Goal: Task Accomplishment & Management: Manage account settings

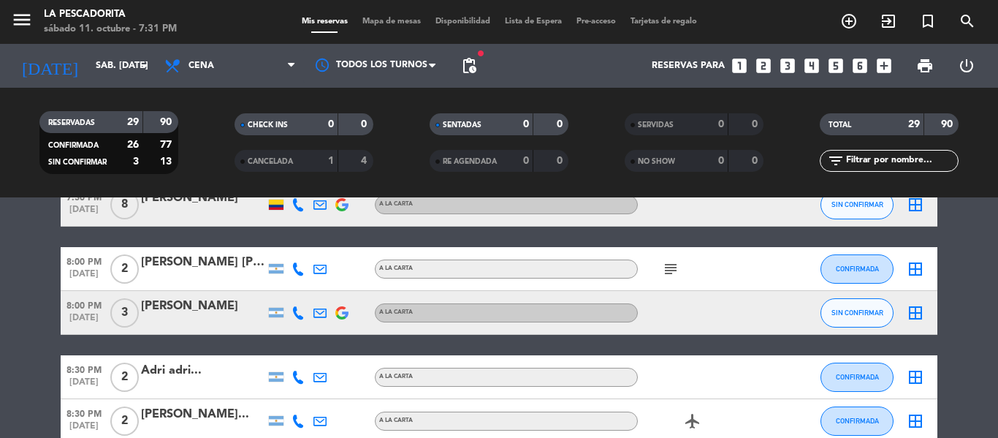
scroll to position [219, 0]
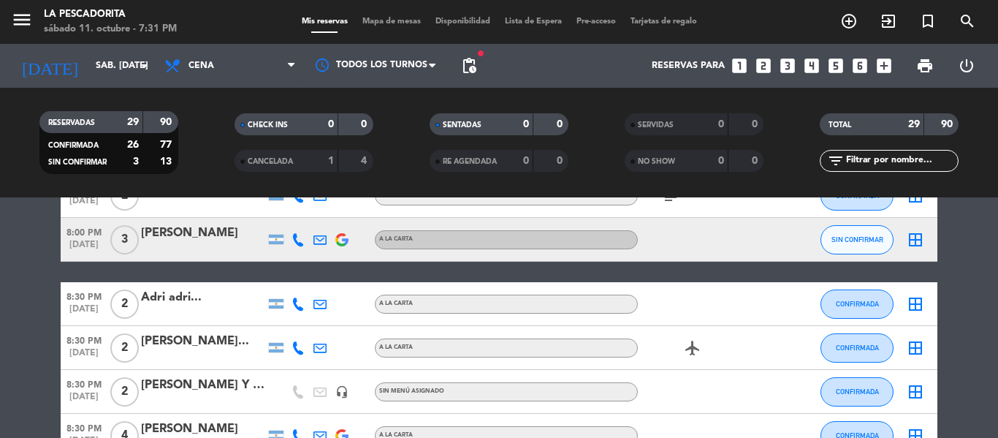
click at [246, 245] on div at bounding box center [203, 249] width 124 height 12
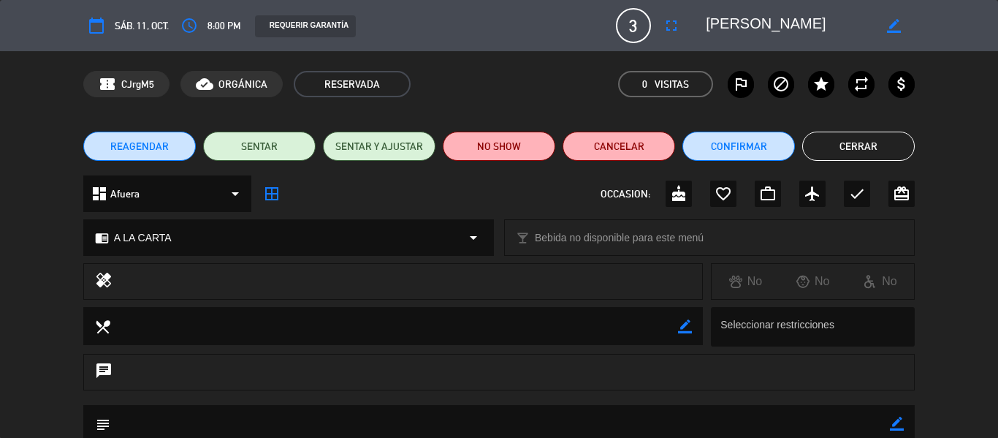
click at [892, 20] on icon "border_color" at bounding box center [894, 26] width 14 height 14
type textarea "[PERSON_NAME]..."
click at [892, 20] on icon at bounding box center [894, 26] width 14 height 14
click at [826, 154] on button "Cerrar" at bounding box center [858, 146] width 113 height 29
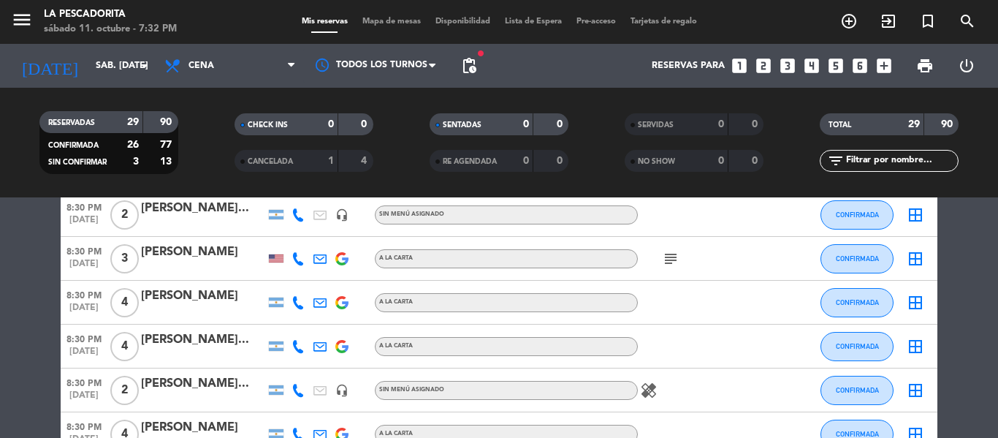
scroll to position [585, 0]
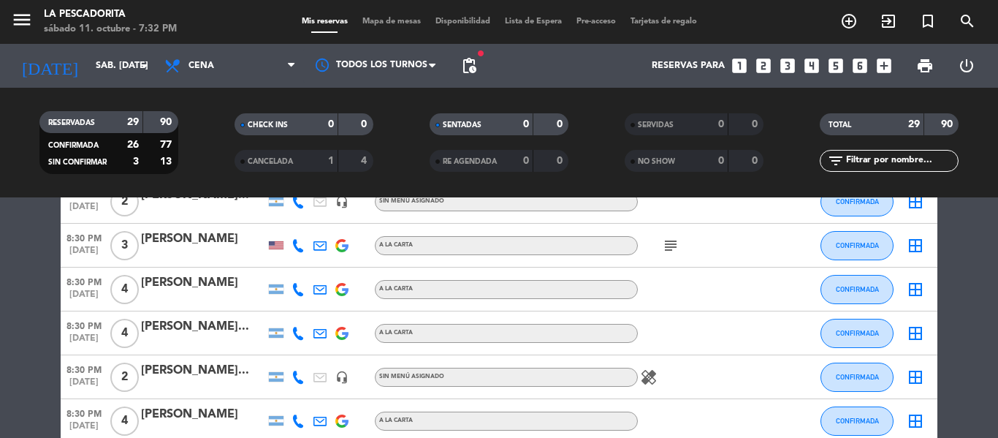
drag, startPoint x: 661, startPoint y: 256, endPoint x: 671, endPoint y: 247, distance: 13.5
click at [661, 255] on div "subject" at bounding box center [704, 245] width 132 height 43
click at [671, 247] on icon "subject" at bounding box center [671, 246] width 18 height 18
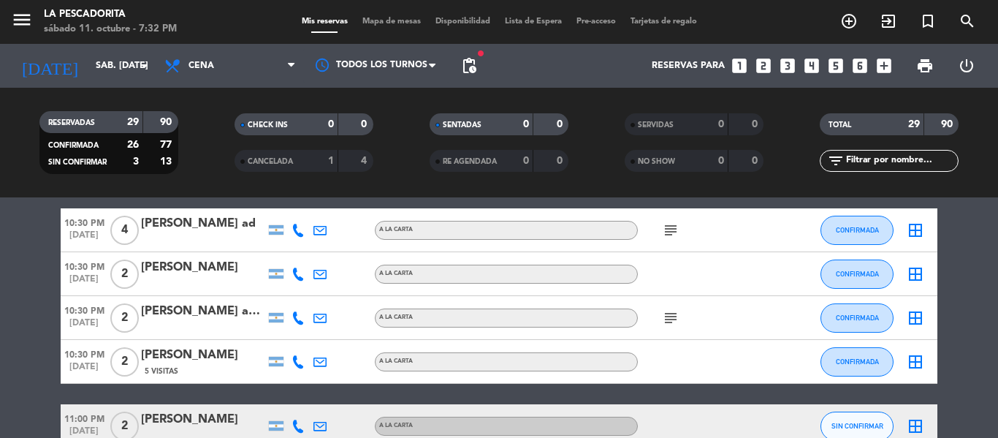
scroll to position [1169, 0]
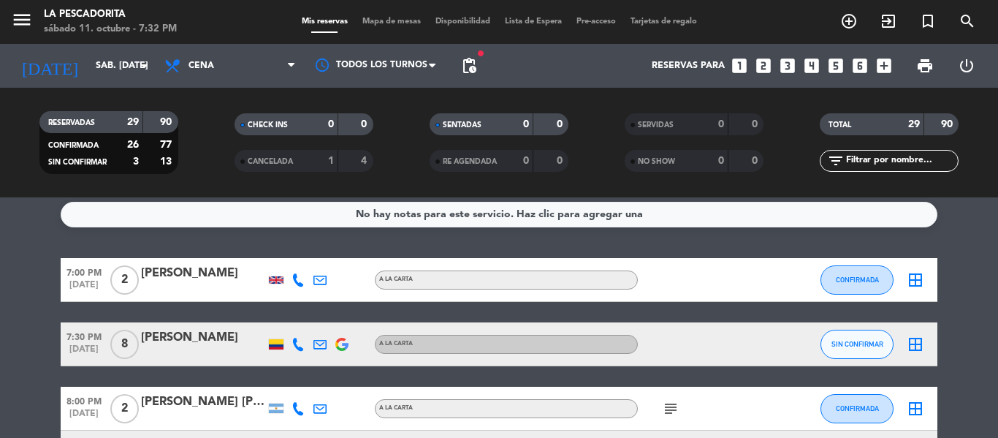
scroll to position [0, 0]
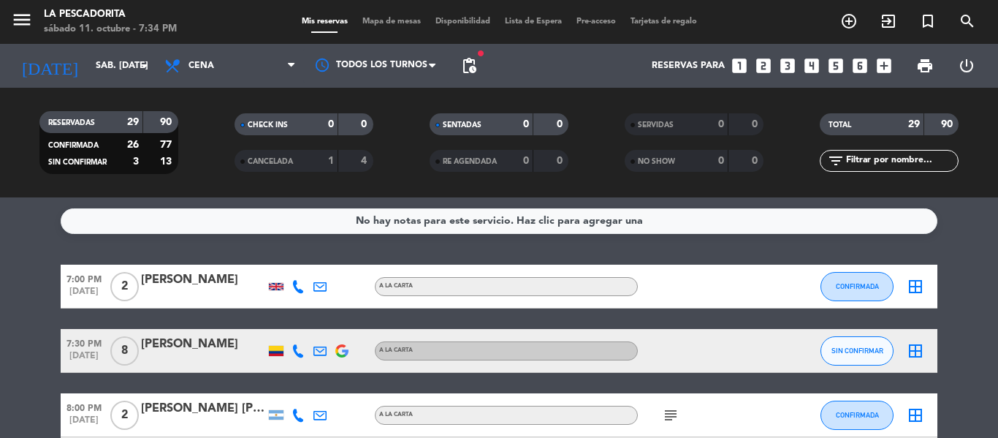
click at [811, 70] on icon "looks_4" at bounding box center [811, 65] width 19 height 19
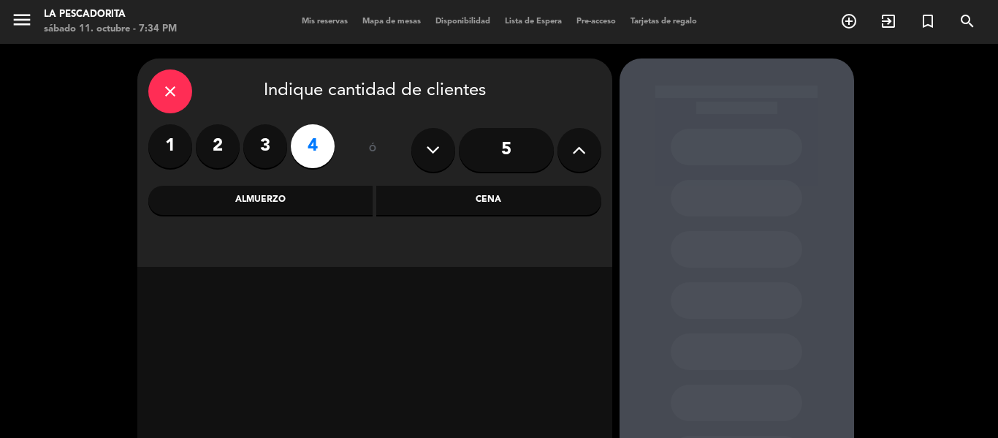
click at [450, 196] on div "Cena" at bounding box center [488, 200] width 225 height 29
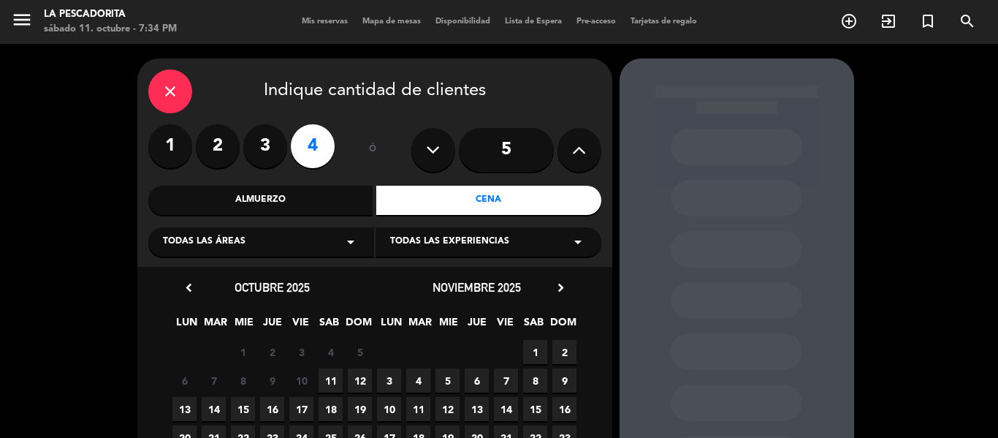
click at [325, 376] on span "11" at bounding box center [331, 380] width 24 height 24
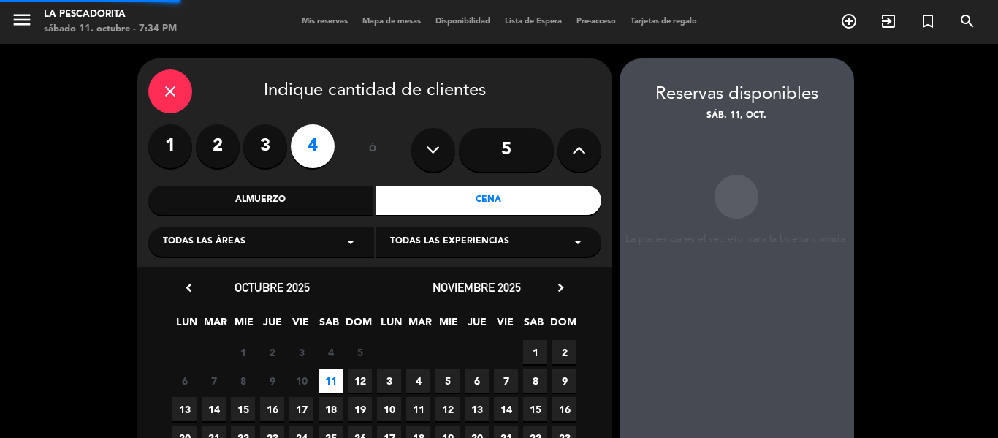
scroll to position [58, 0]
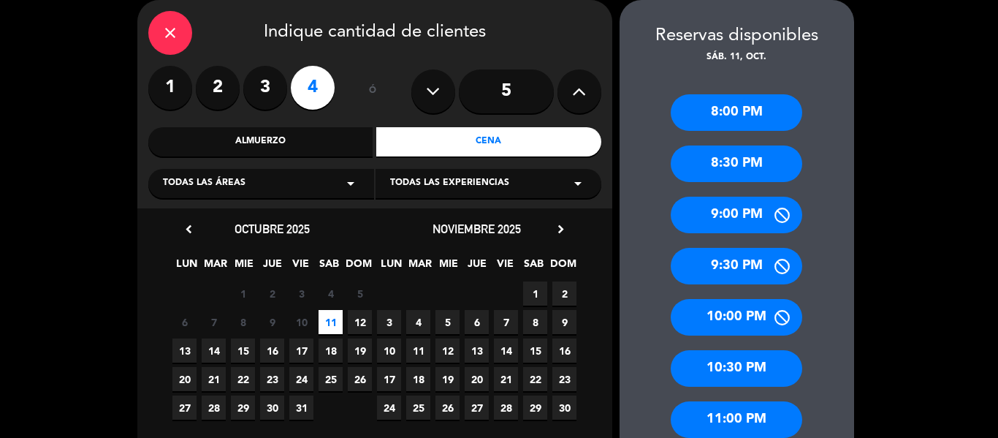
click at [693, 269] on div "9:30 PM" at bounding box center [737, 266] width 132 height 37
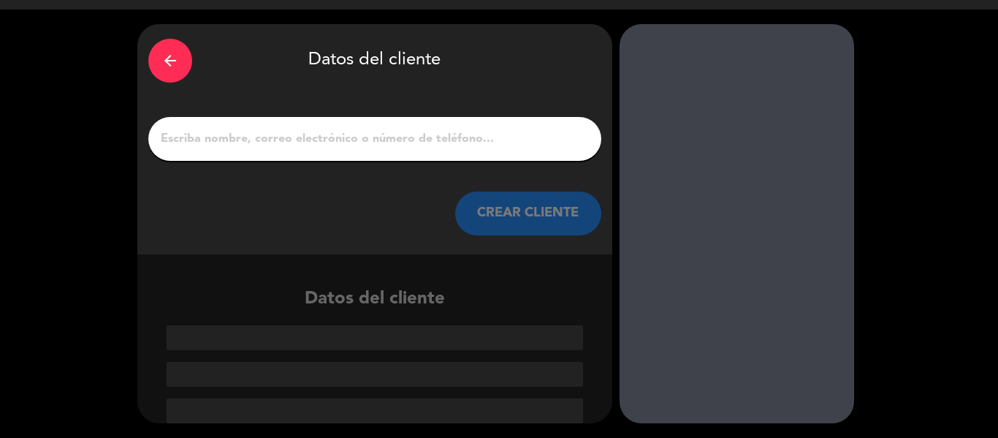
click at [364, 149] on input "1" at bounding box center [374, 139] width 431 height 20
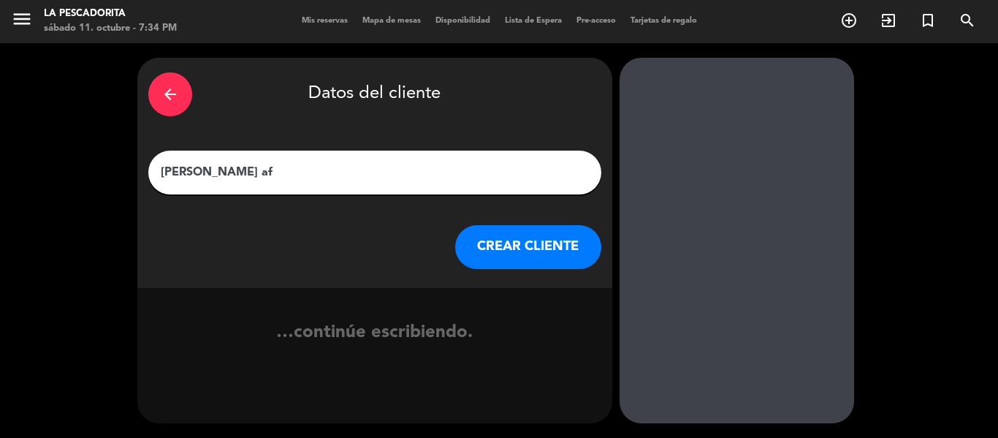
type input "[PERSON_NAME] af"
drag, startPoint x: 500, startPoint y: 234, endPoint x: 0, endPoint y: 213, distance: 500.2
click at [399, 234] on div "CREAR CLIENTE" at bounding box center [374, 247] width 453 height 44
click at [543, 241] on button "CREAR CLIENTE" at bounding box center [528, 247] width 146 height 44
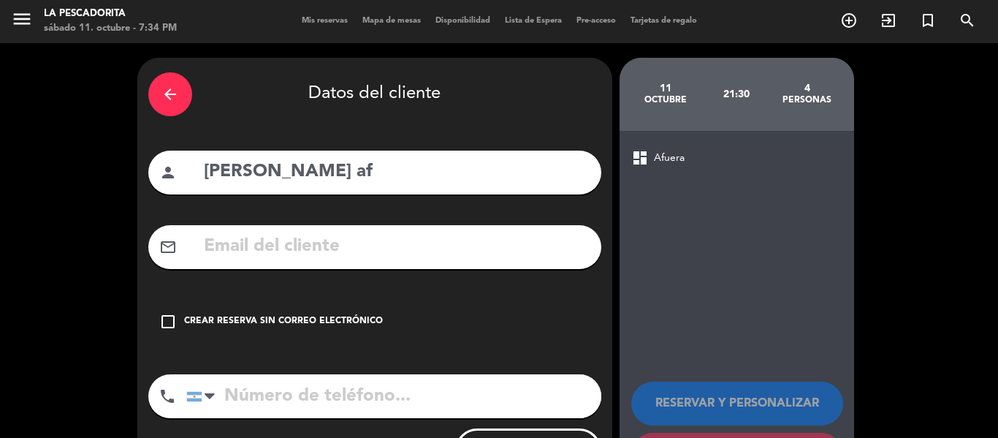
click at [345, 310] on div "check_box_outline_blank Crear reserva sin correo electrónico" at bounding box center [374, 322] width 453 height 44
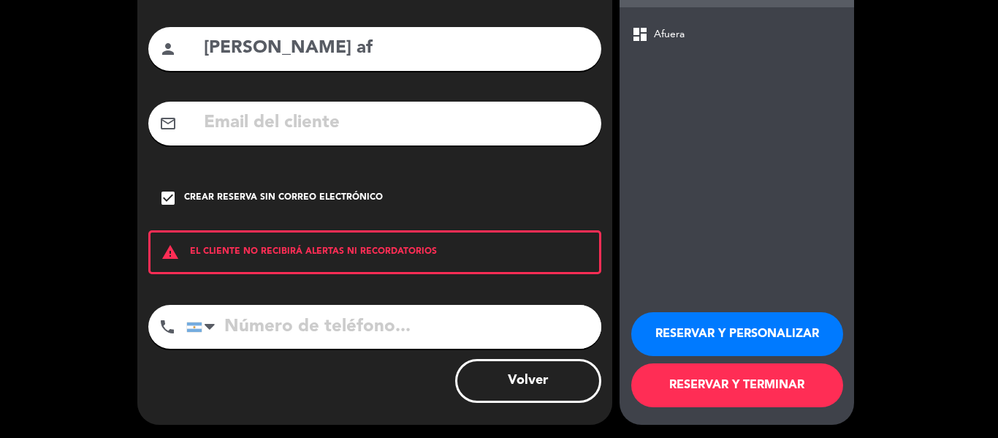
scroll to position [126, 0]
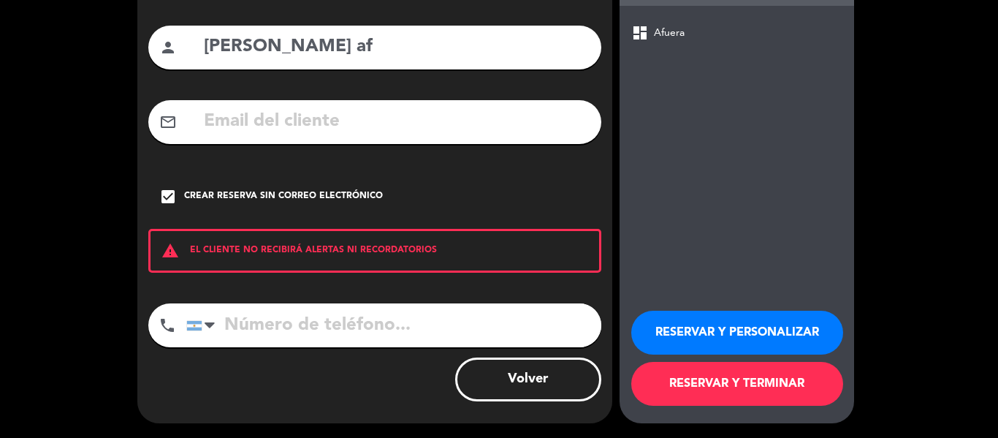
click at [343, 331] on input "tel" at bounding box center [393, 325] width 415 height 44
type input "1133422846"
click at [751, 391] on button "RESERVAR Y TERMINAR" at bounding box center [737, 384] width 212 height 44
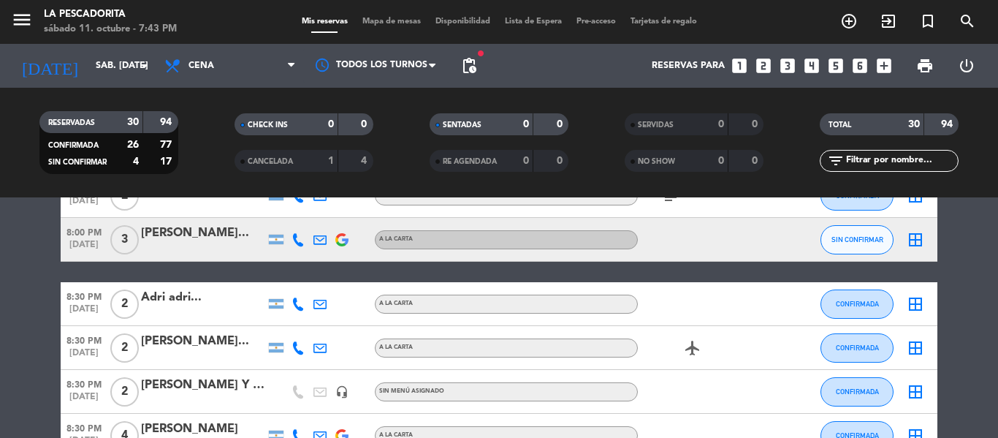
scroll to position [292, 0]
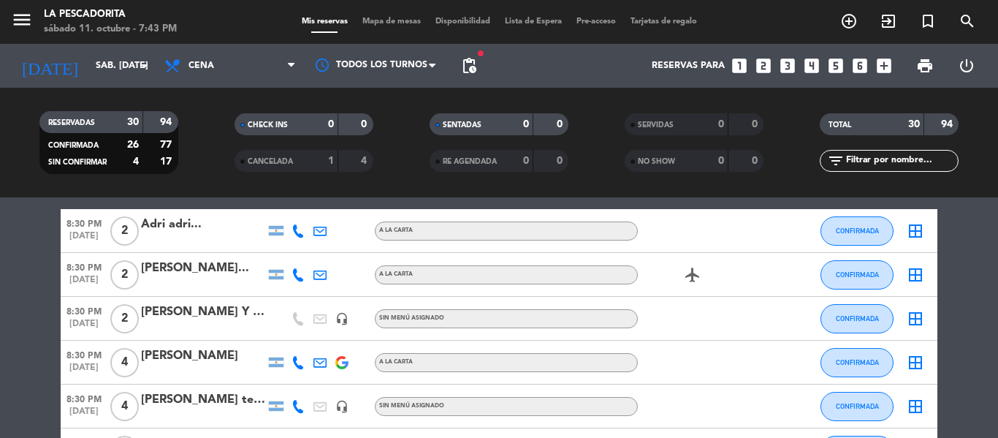
click at [186, 267] on div "[PERSON_NAME]..." at bounding box center [203, 268] width 124 height 19
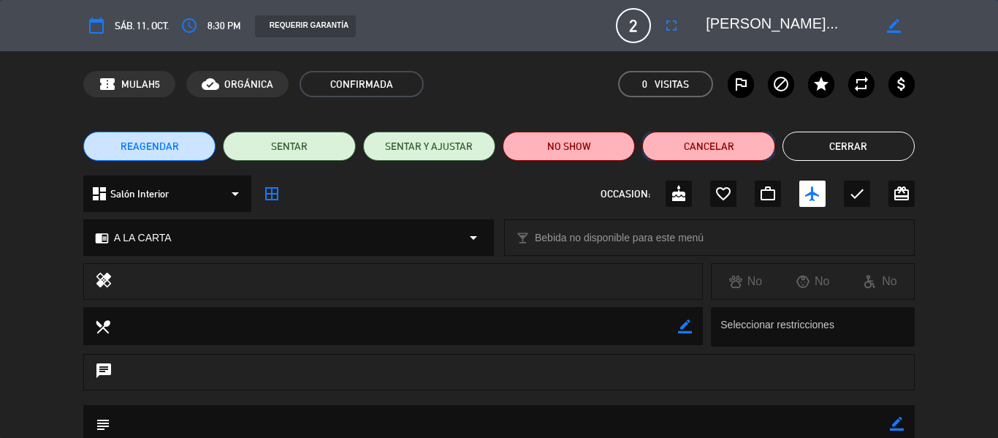
click at [685, 150] on button "Cancelar" at bounding box center [708, 146] width 132 height 29
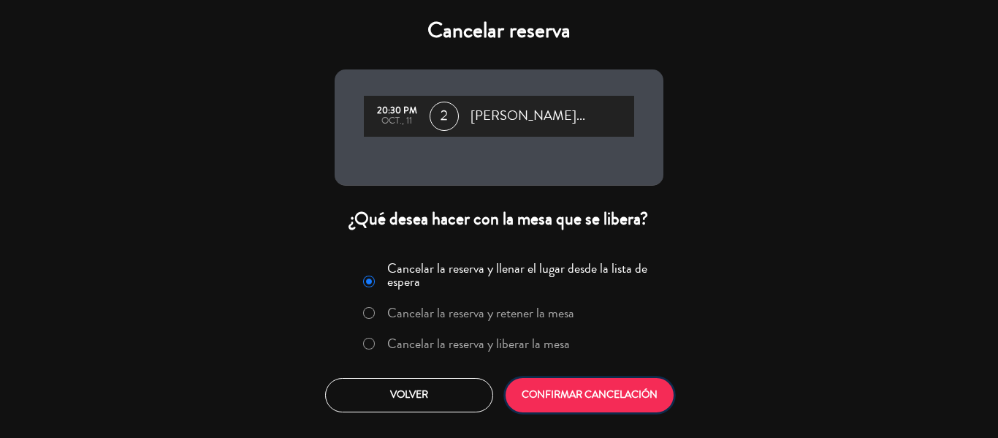
click at [543, 402] on button "CONFIRMAR CANCELACIÓN" at bounding box center [590, 395] width 168 height 34
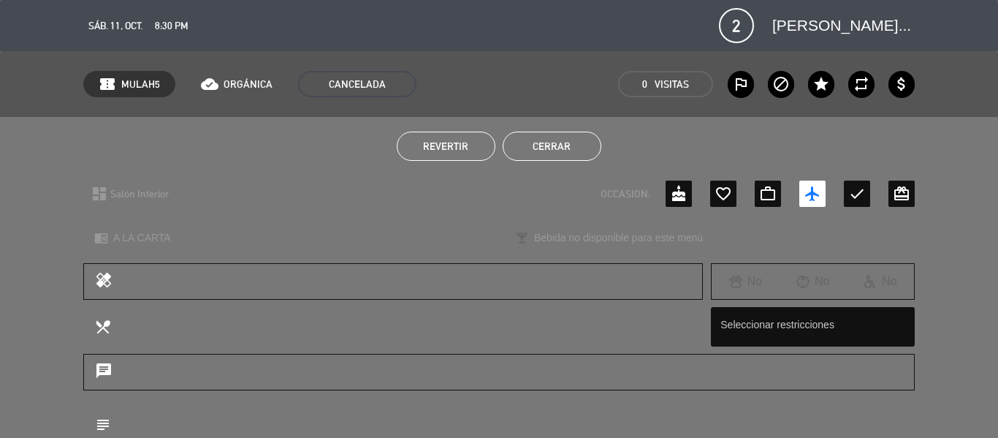
click at [513, 151] on button "Cerrar" at bounding box center [552, 146] width 99 height 29
